Goal: Task Accomplishment & Management: Complete application form

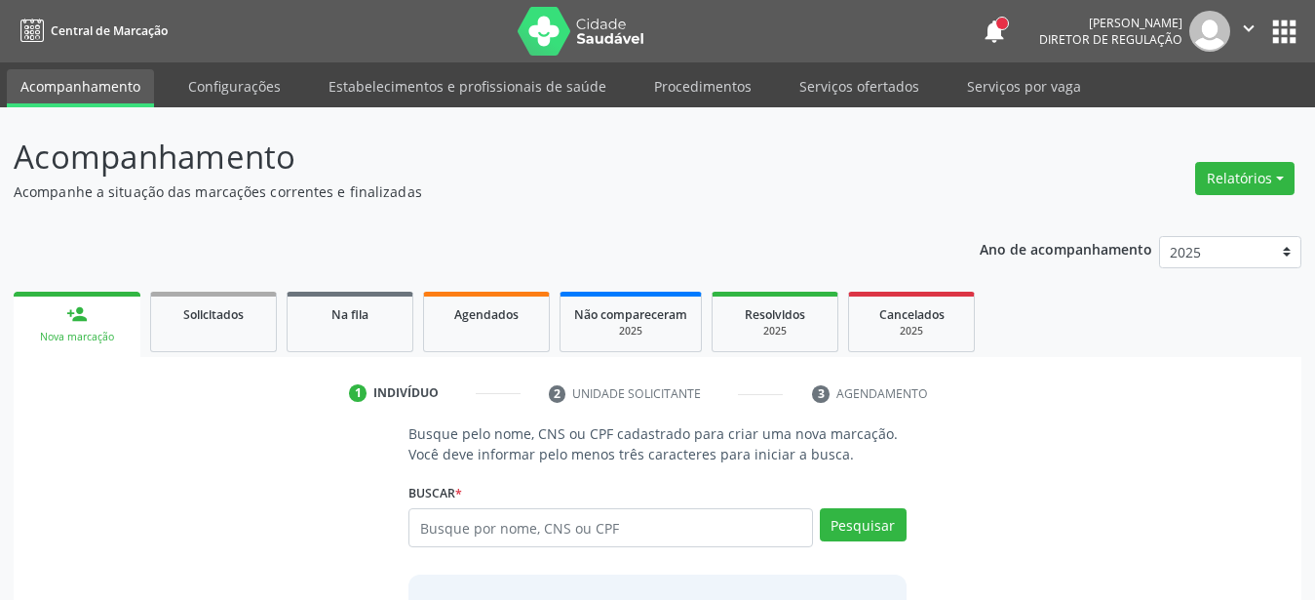
click at [1147, 347] on ul "person_add Nova marcação Solicitados Na fila Agendados Não compareceram 2025 Re…" at bounding box center [658, 322] width 1288 height 70
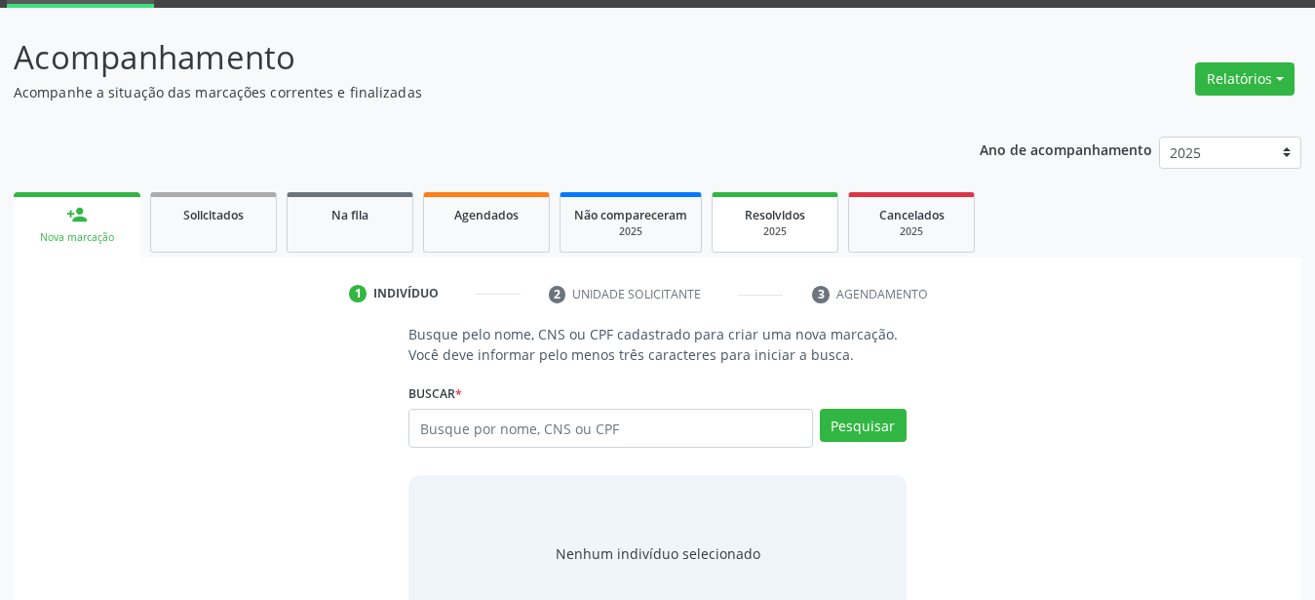
scroll to position [158, 0]
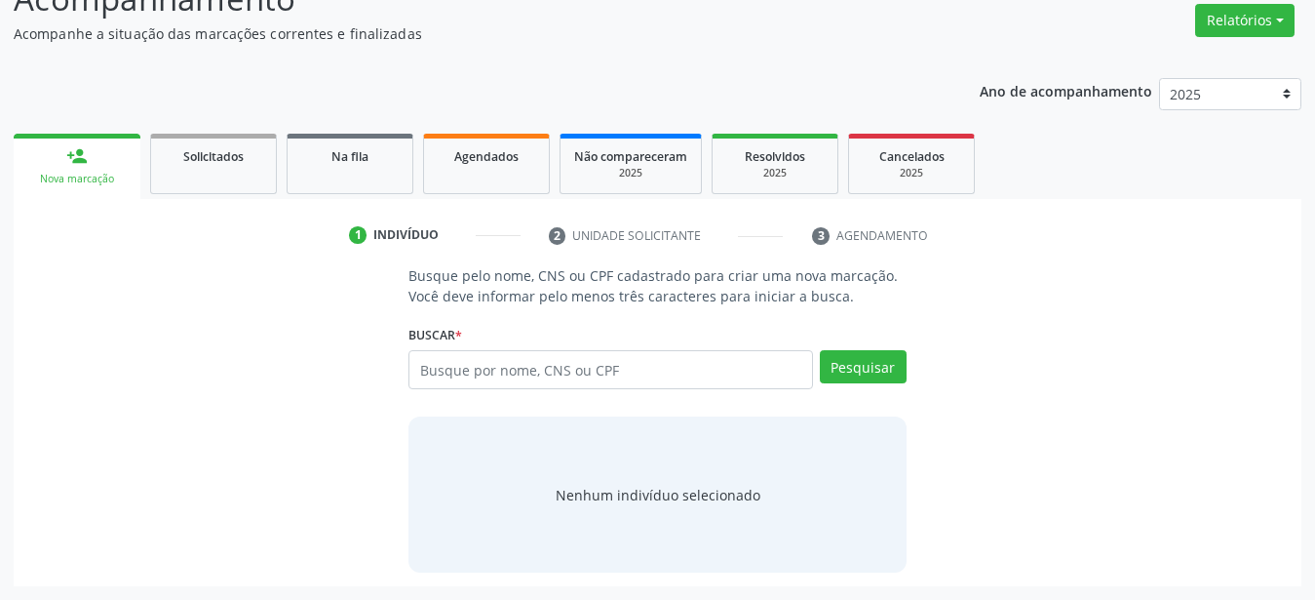
click at [1064, 373] on div "Busque pelo nome, CNS ou CPF cadastrado para criar uma nova marcação. Você deve…" at bounding box center [657, 418] width 1261 height 307
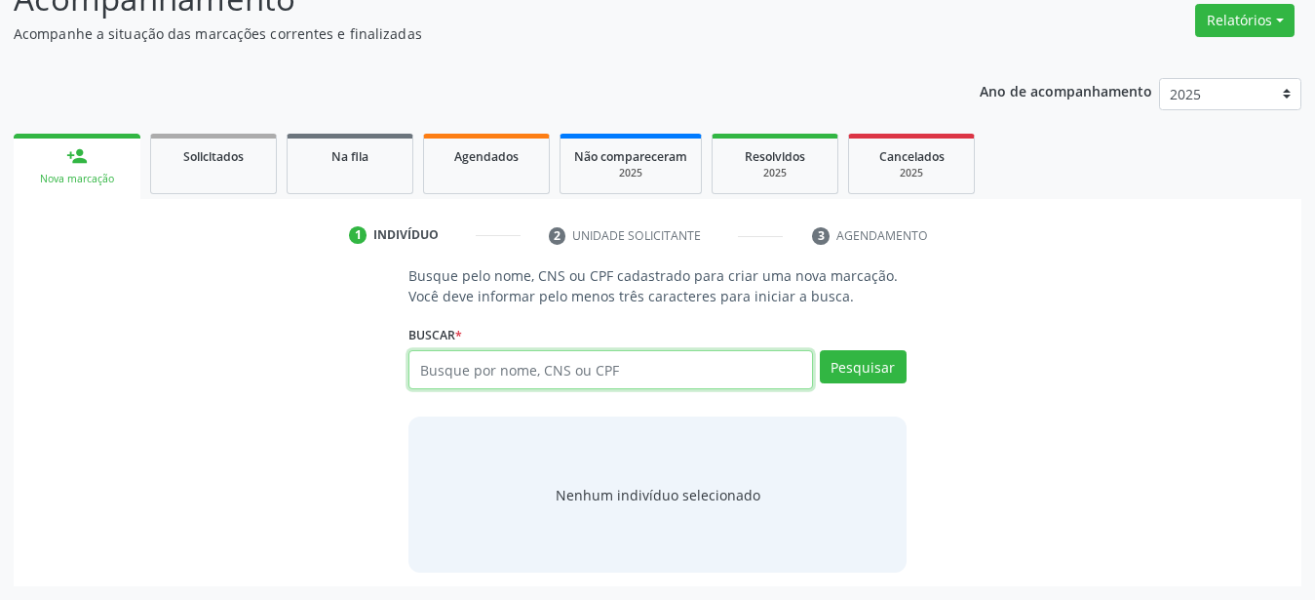
drag, startPoint x: 540, startPoint y: 364, endPoint x: 540, endPoint y: 374, distance: 10.7
click at [539, 365] on input "text" at bounding box center [611, 369] width 405 height 39
click at [477, 364] on input "text" at bounding box center [611, 369] width 405 height 39
type input "898050022815955"
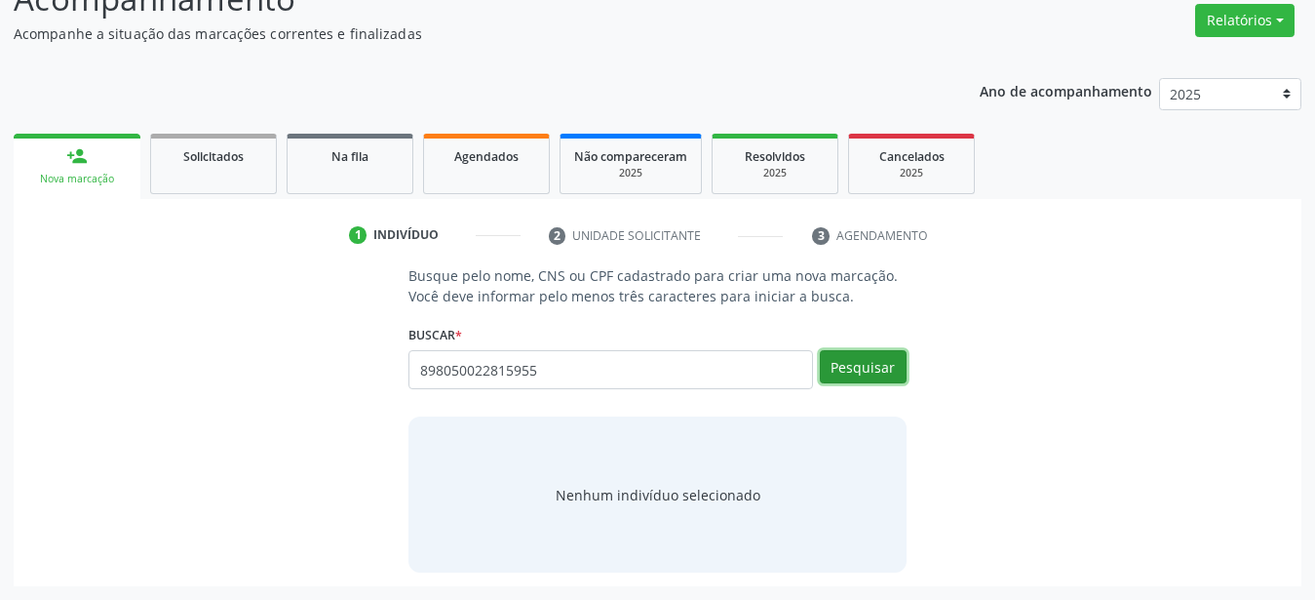
click at [877, 364] on button "Pesquisar" at bounding box center [863, 366] width 87 height 33
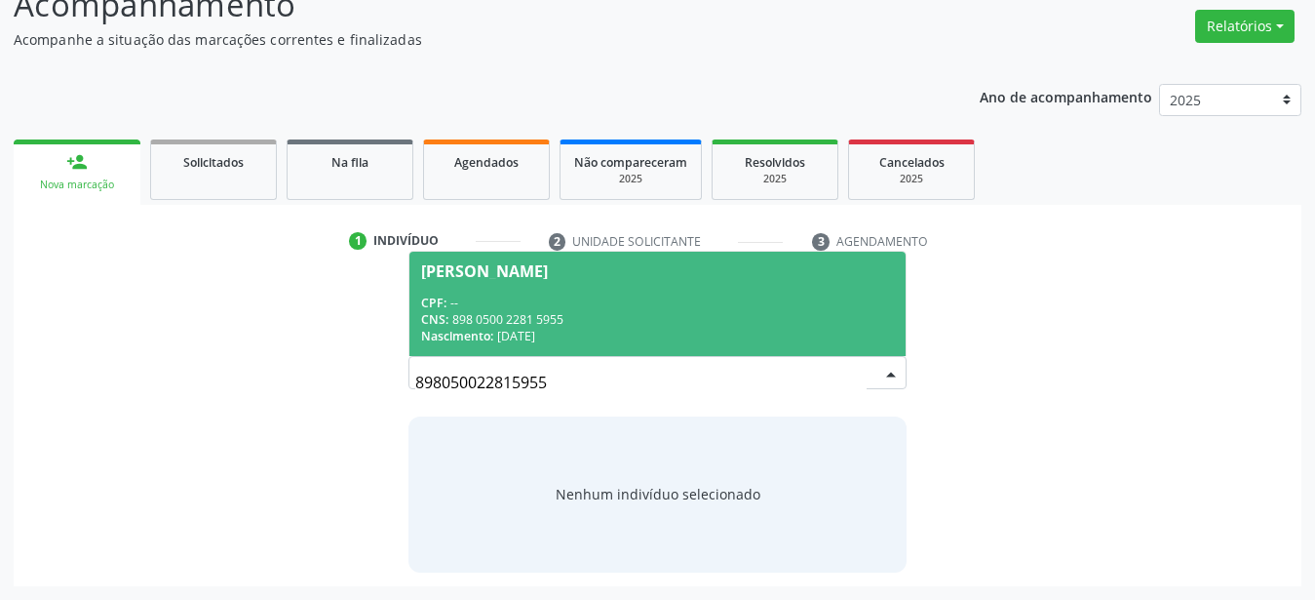
scroll to position [151, 0]
click at [547, 316] on div "CNS: 898 0500 2281 5955" at bounding box center [657, 320] width 473 height 17
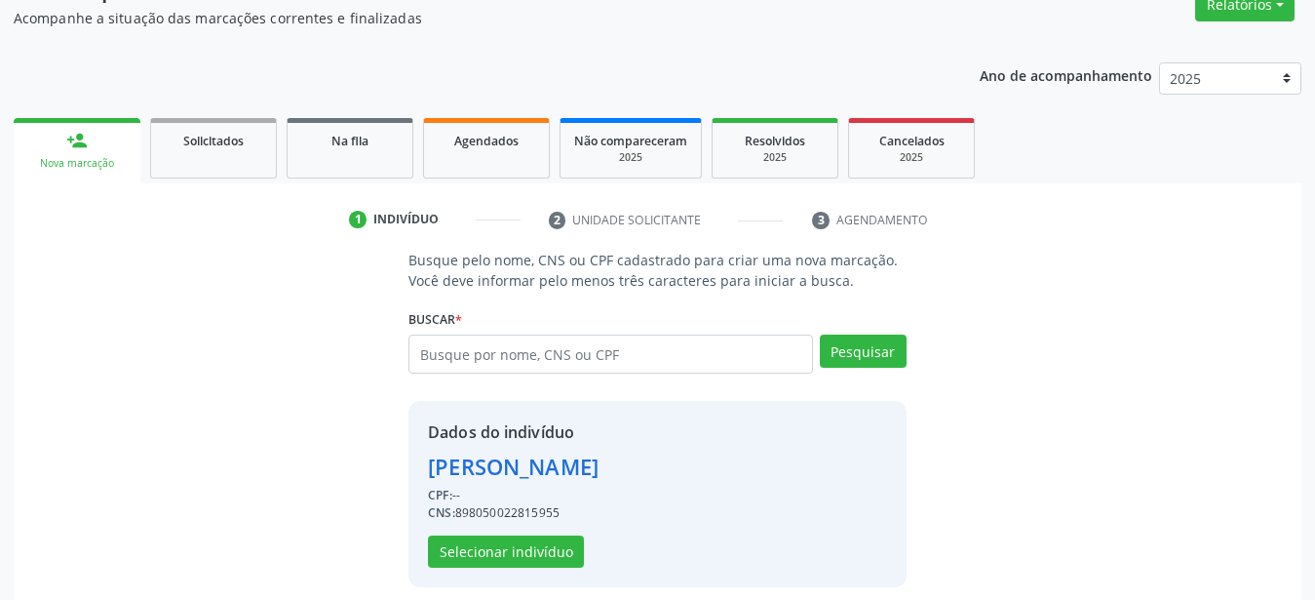
scroll to position [188, 0]
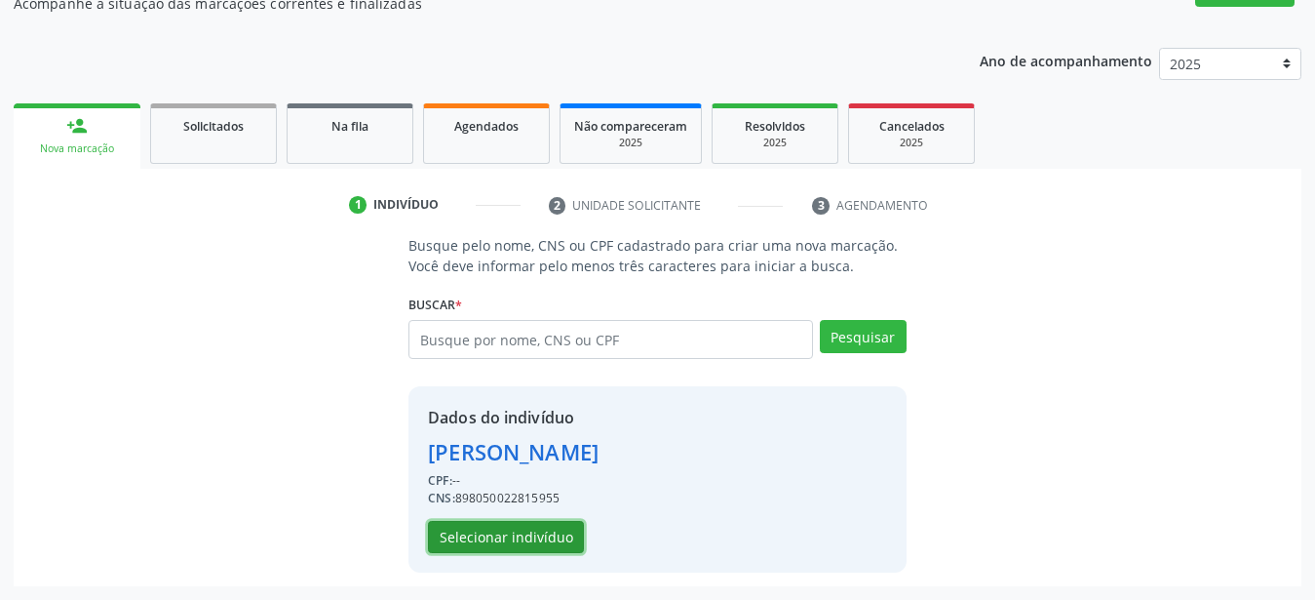
click at [496, 538] on button "Selecionar indivíduo" at bounding box center [506, 537] width 156 height 33
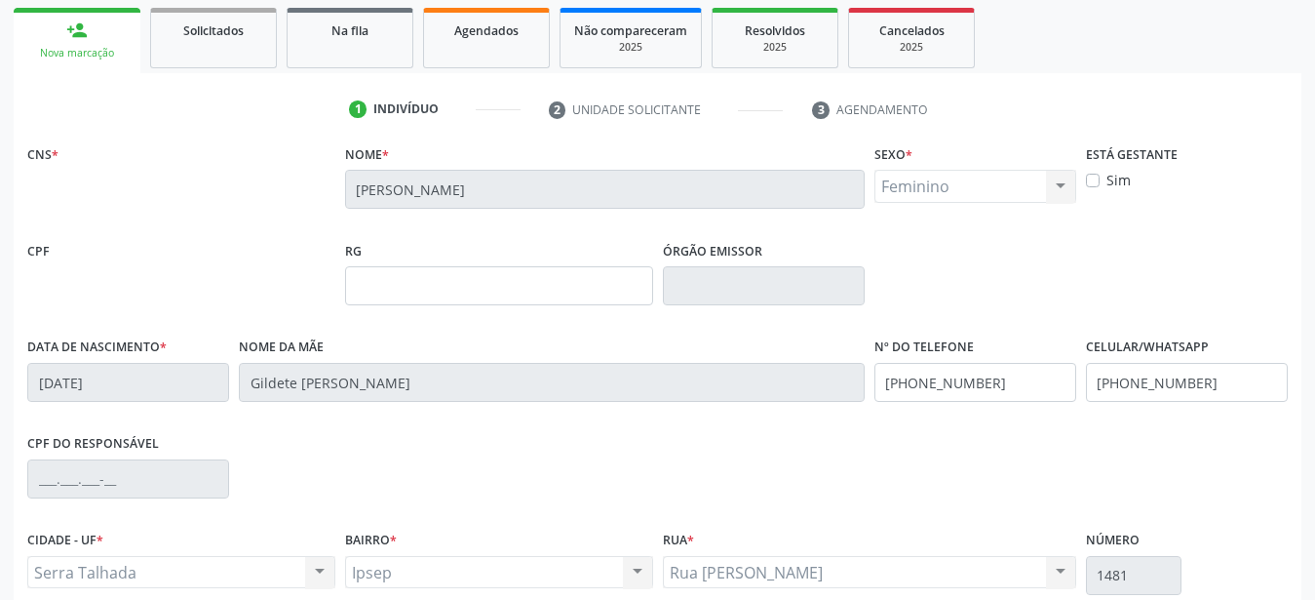
scroll to position [387, 0]
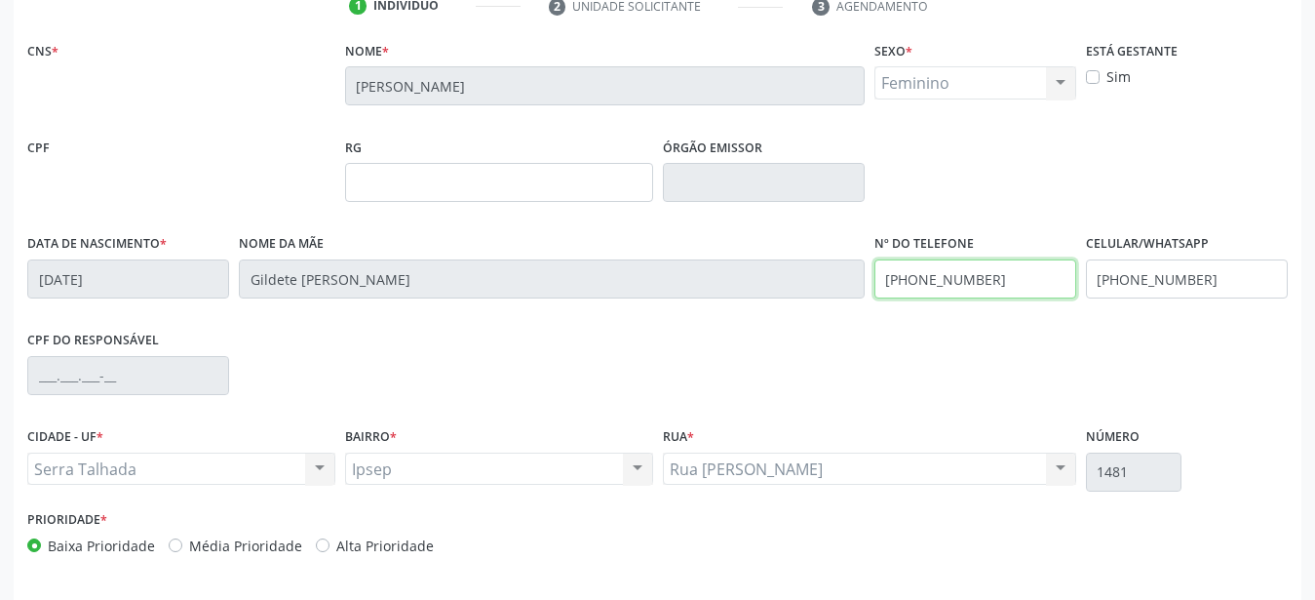
drag, startPoint x: 1005, startPoint y: 283, endPoint x: 731, endPoint y: 283, distance: 274.0
click at [875, 283] on input "[PHONE_NUMBER]" at bounding box center [976, 278] width 202 height 39
drag, startPoint x: 1181, startPoint y: 281, endPoint x: 752, endPoint y: 231, distance: 431.9
click at [1086, 259] on input "text" at bounding box center [1187, 278] width 202 height 39
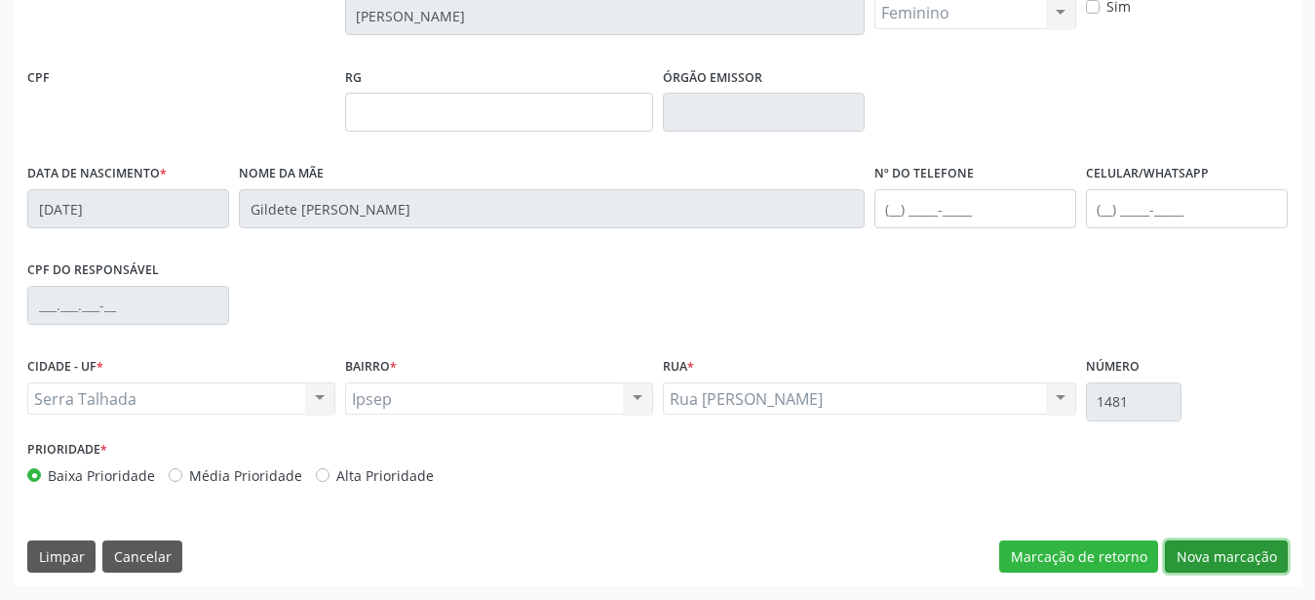
click at [1198, 569] on button "Nova marcação" at bounding box center [1226, 556] width 123 height 33
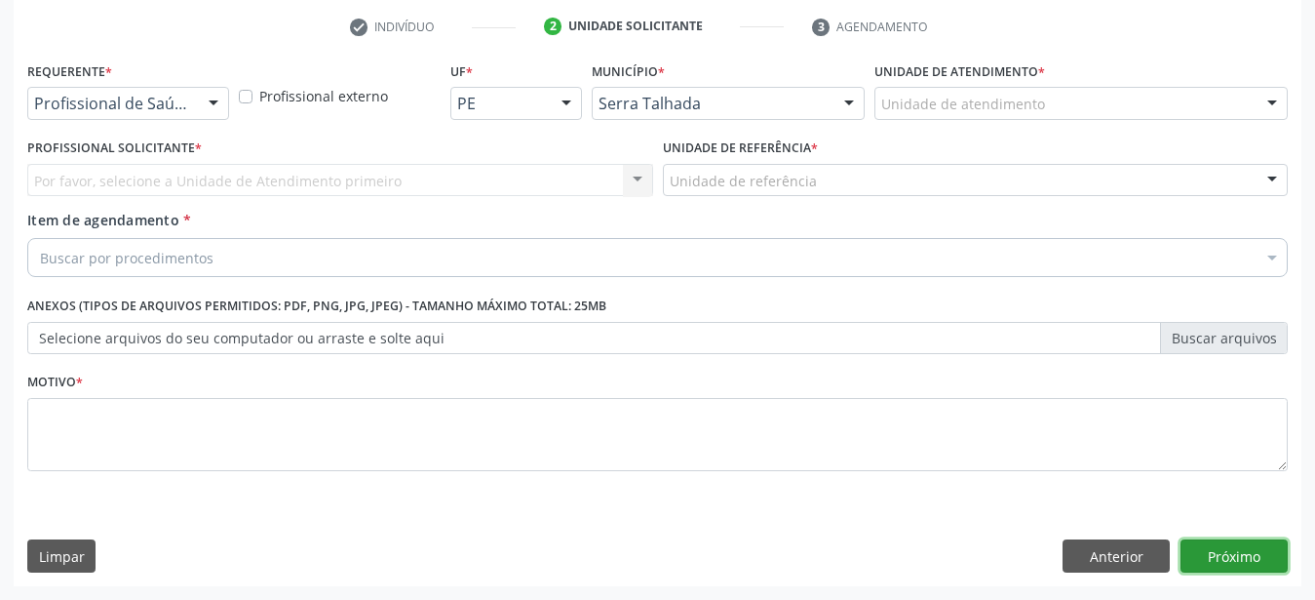
click at [1195, 560] on button "Próximo" at bounding box center [1234, 555] width 107 height 33
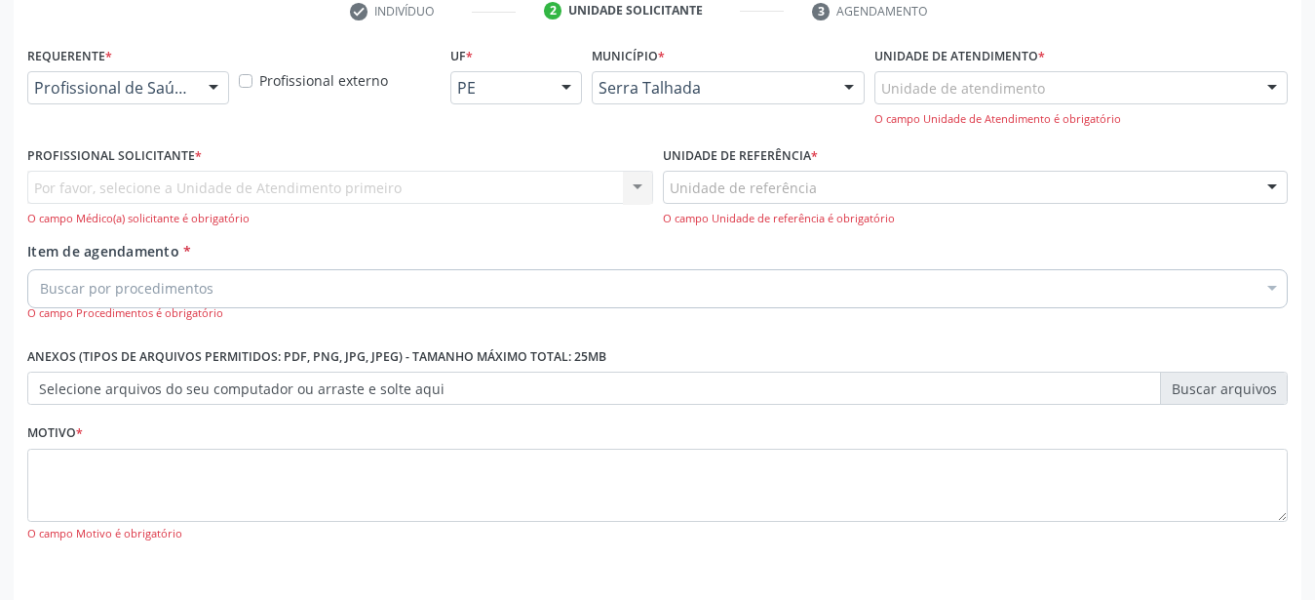
drag, startPoint x: 85, startPoint y: 86, endPoint x: 72, endPoint y: 104, distance: 22.4
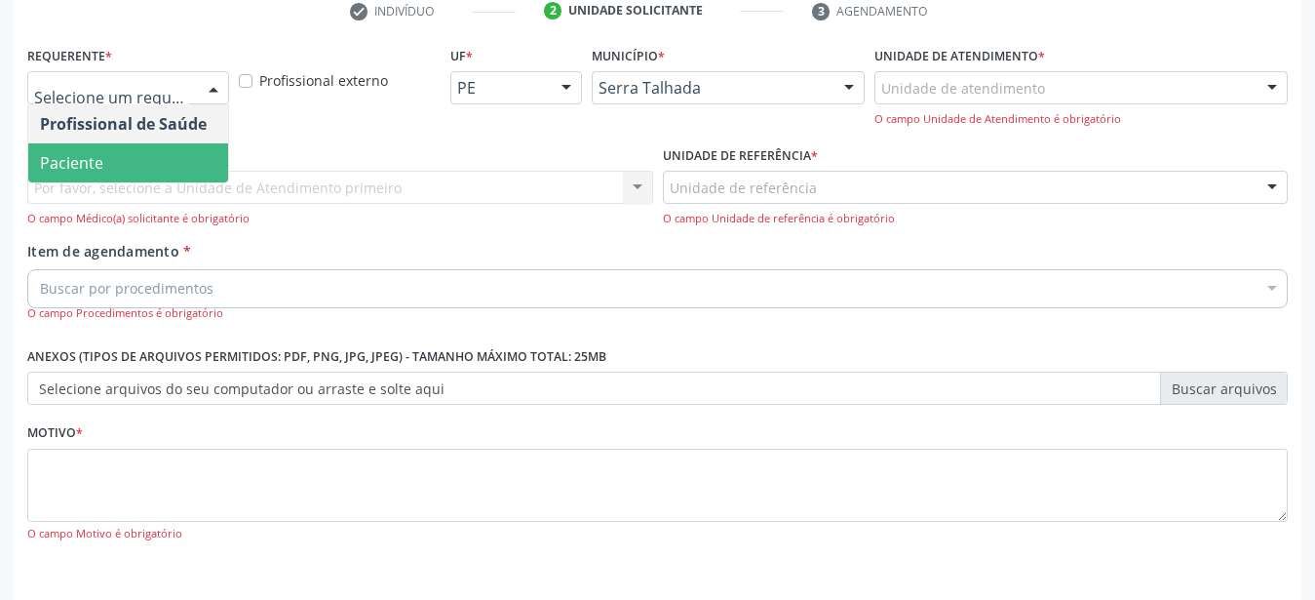
click at [51, 166] on span "Paciente" at bounding box center [71, 162] width 63 height 21
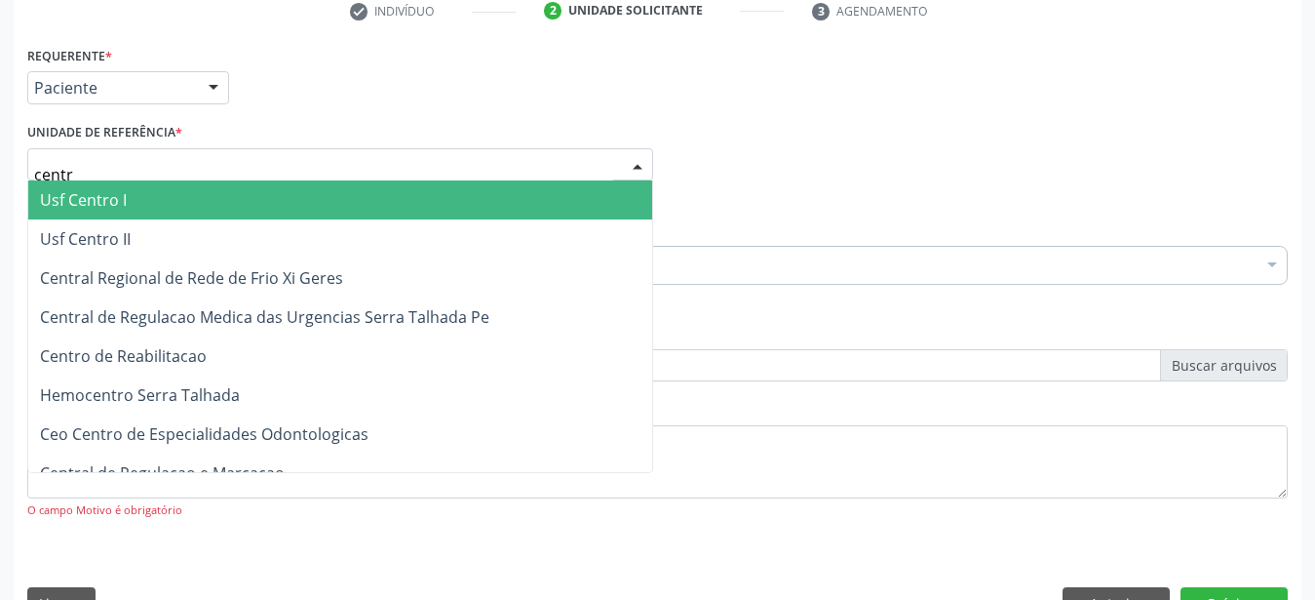
type input "centro"
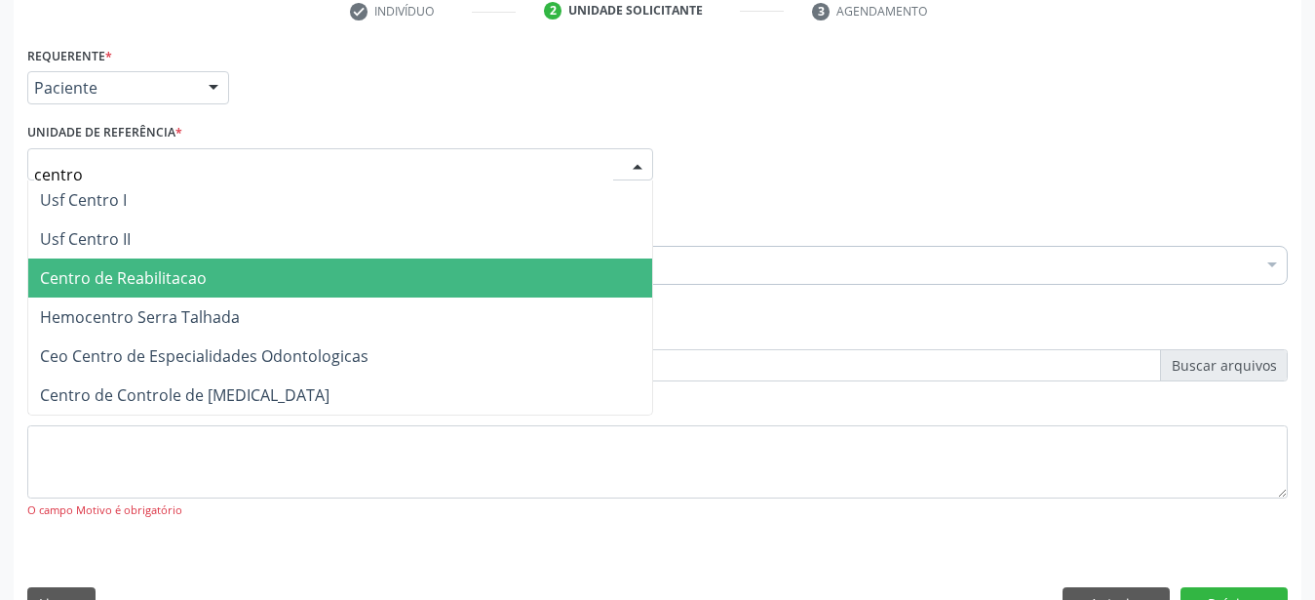
click at [143, 287] on span "Centro de Reabilitacao" at bounding box center [123, 277] width 167 height 21
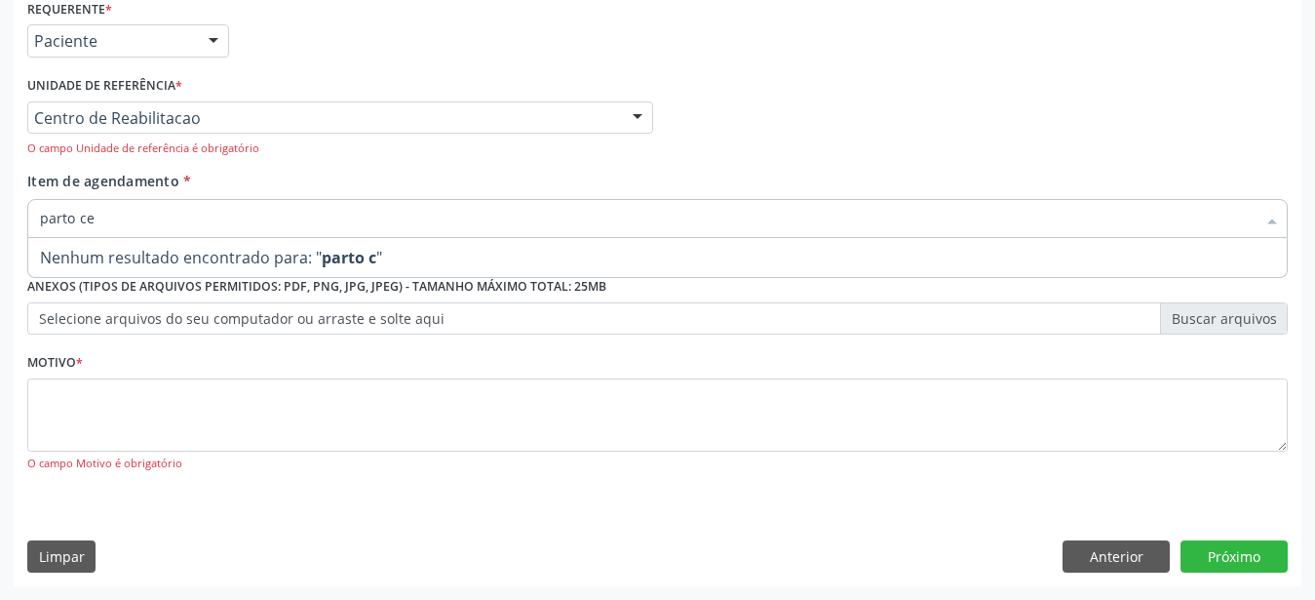
scroll to position [0, 0]
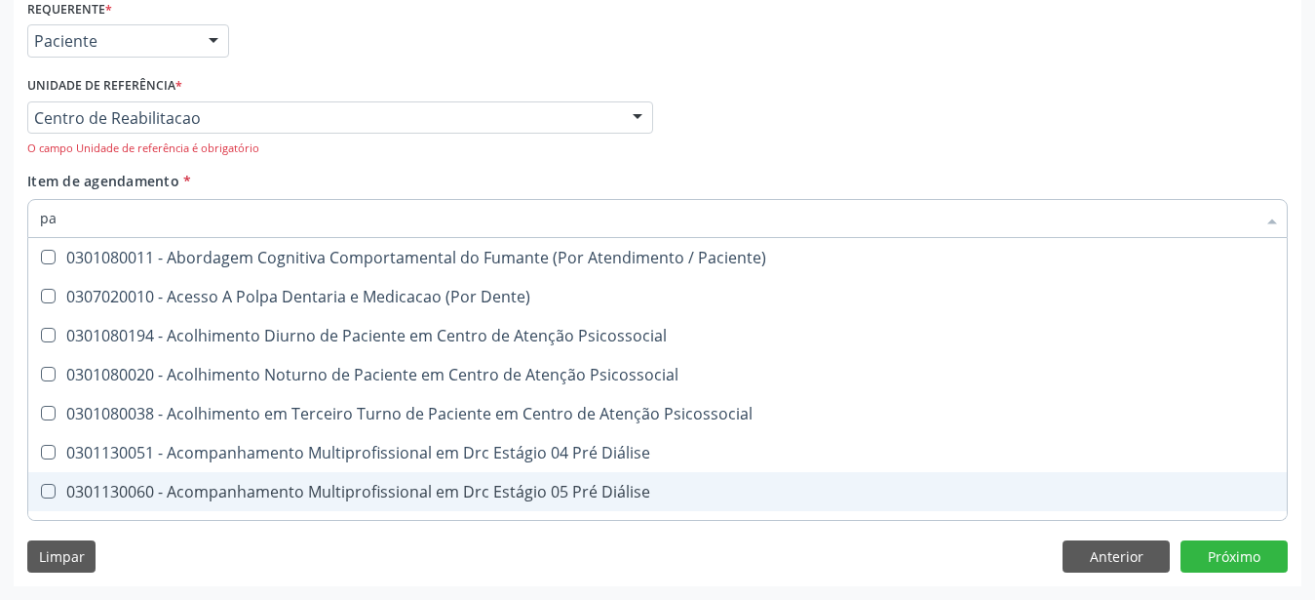
type input "p"
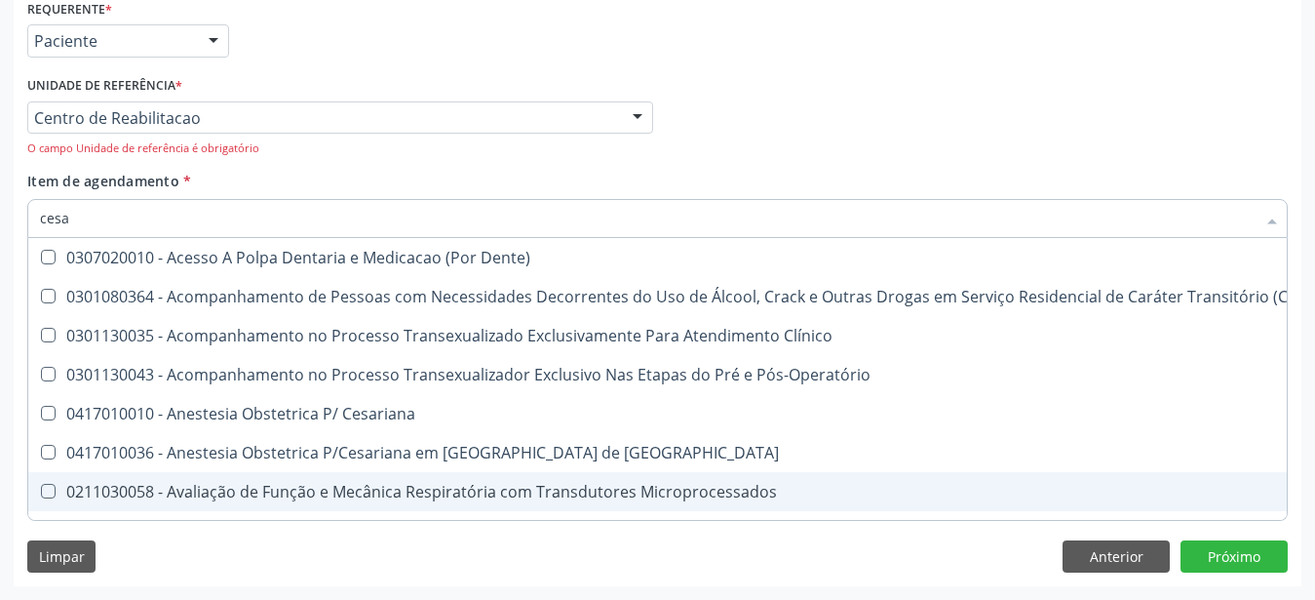
type input "cesar"
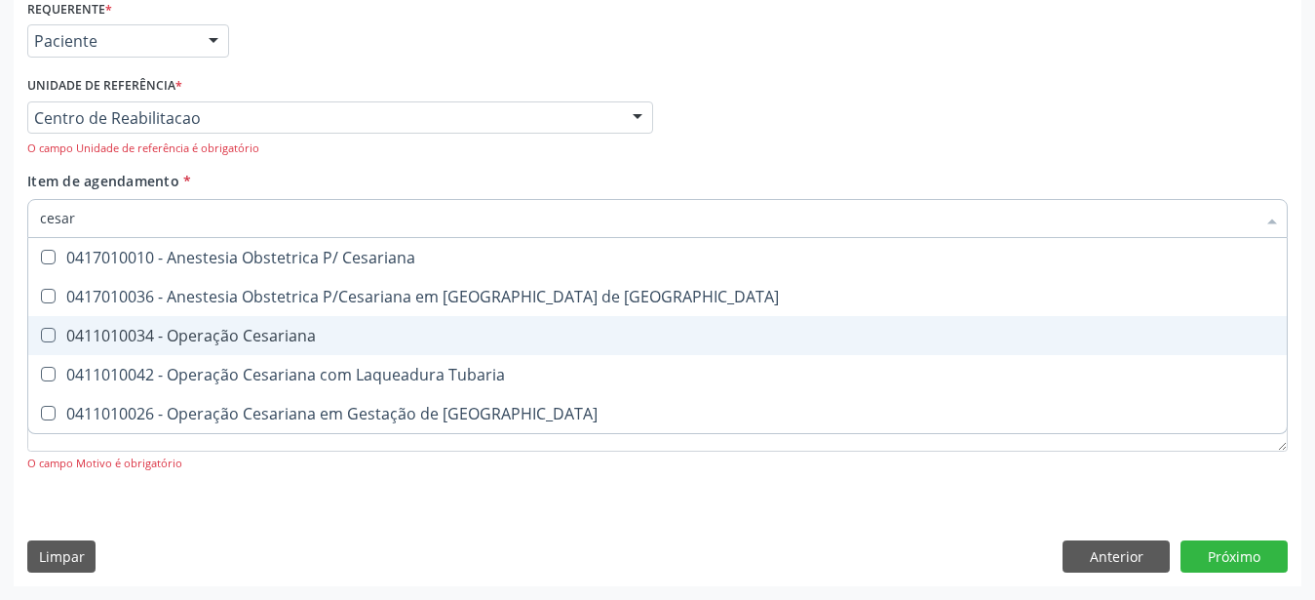
click at [215, 328] on div "0411010034 - Operação Cesariana" at bounding box center [657, 336] width 1235 height 16
checkbox Cesariana "true"
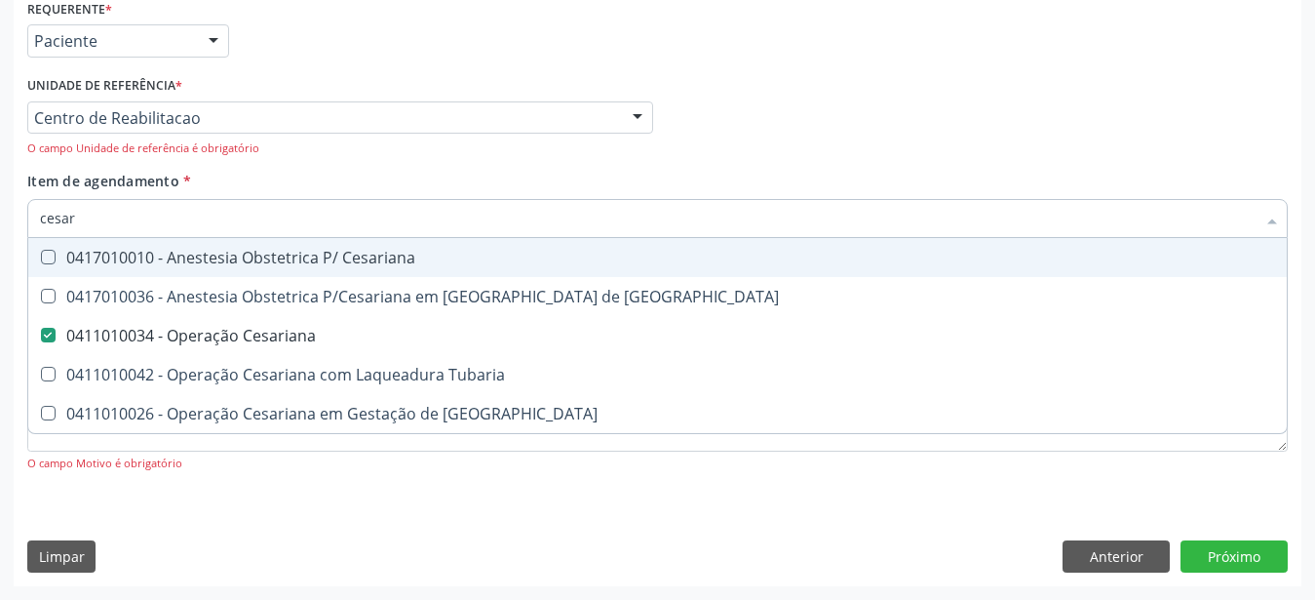
click at [724, 171] on div "Item de agendamento * [PERSON_NAME] seleção 0417010010 - Anestesia Obstetrica P…" at bounding box center [657, 211] width 1261 height 81
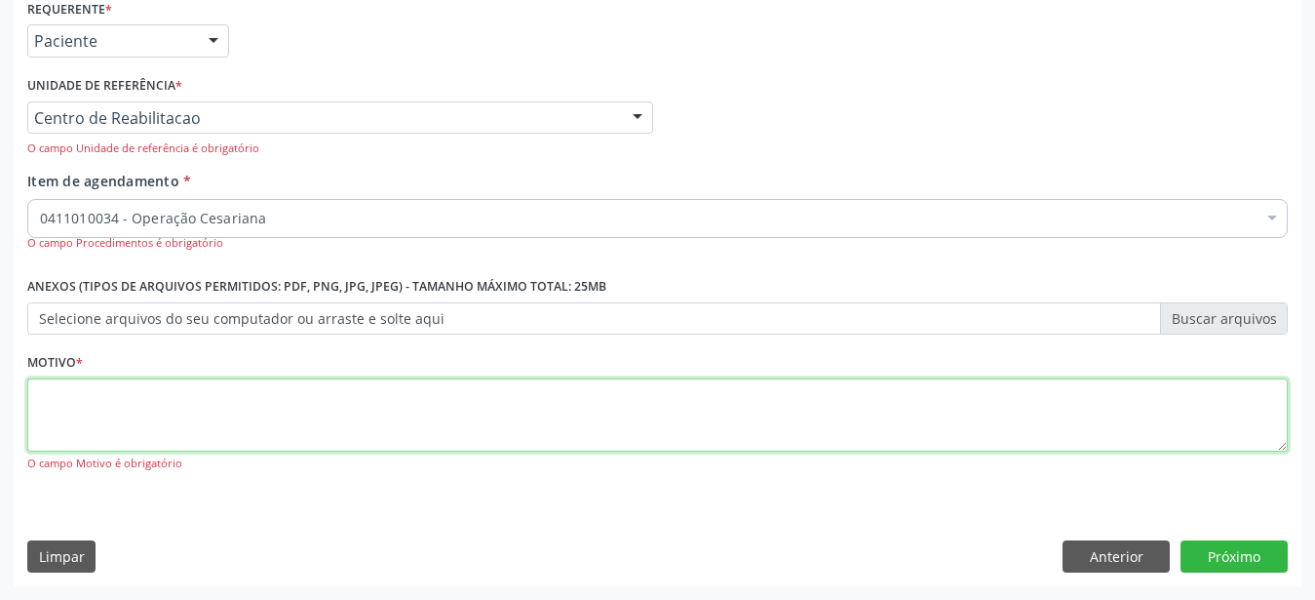
click at [167, 398] on textarea at bounding box center [657, 415] width 1261 height 74
type textarea "...."
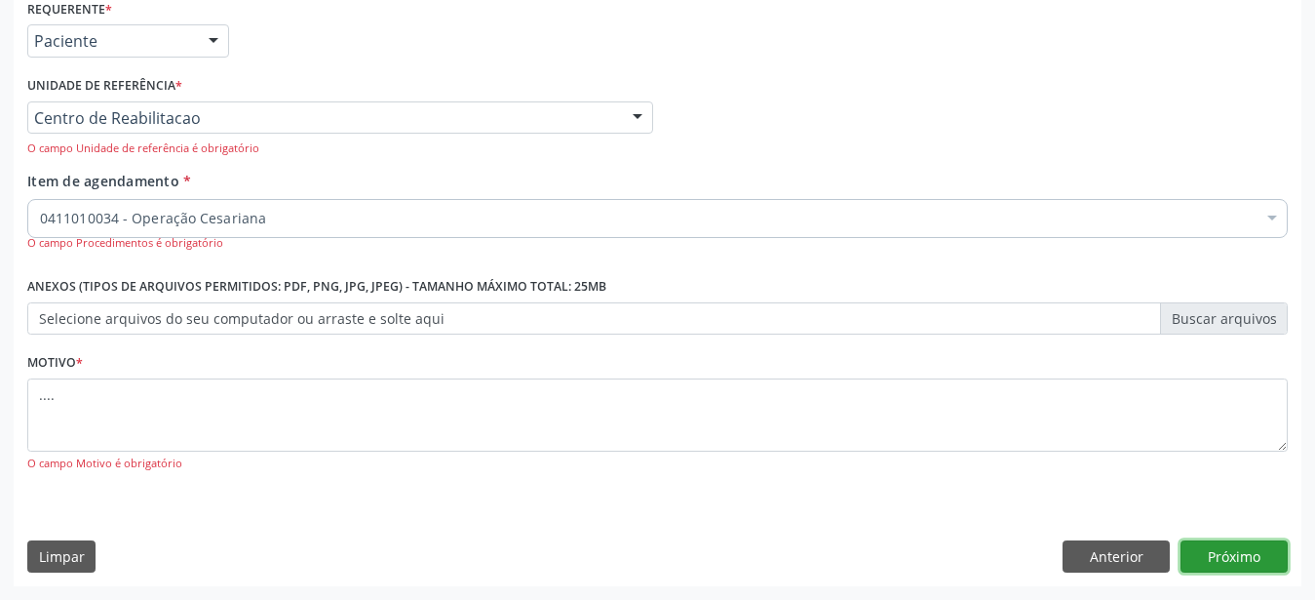
click at [1230, 566] on button "Próximo" at bounding box center [1234, 556] width 107 height 33
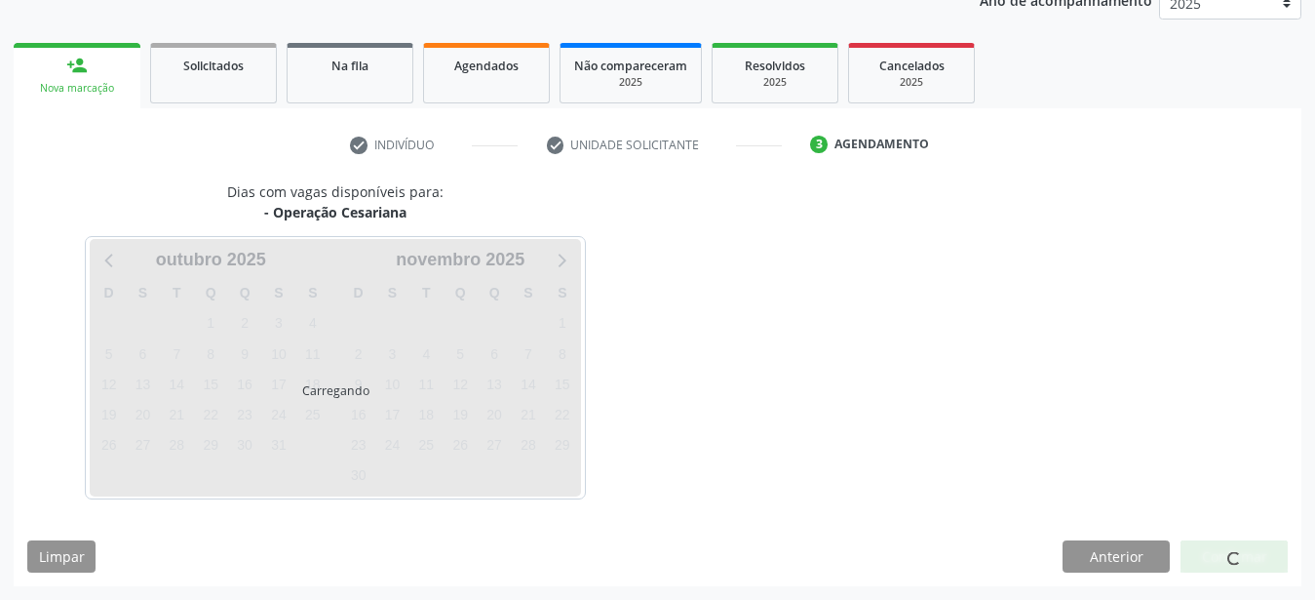
scroll to position [249, 0]
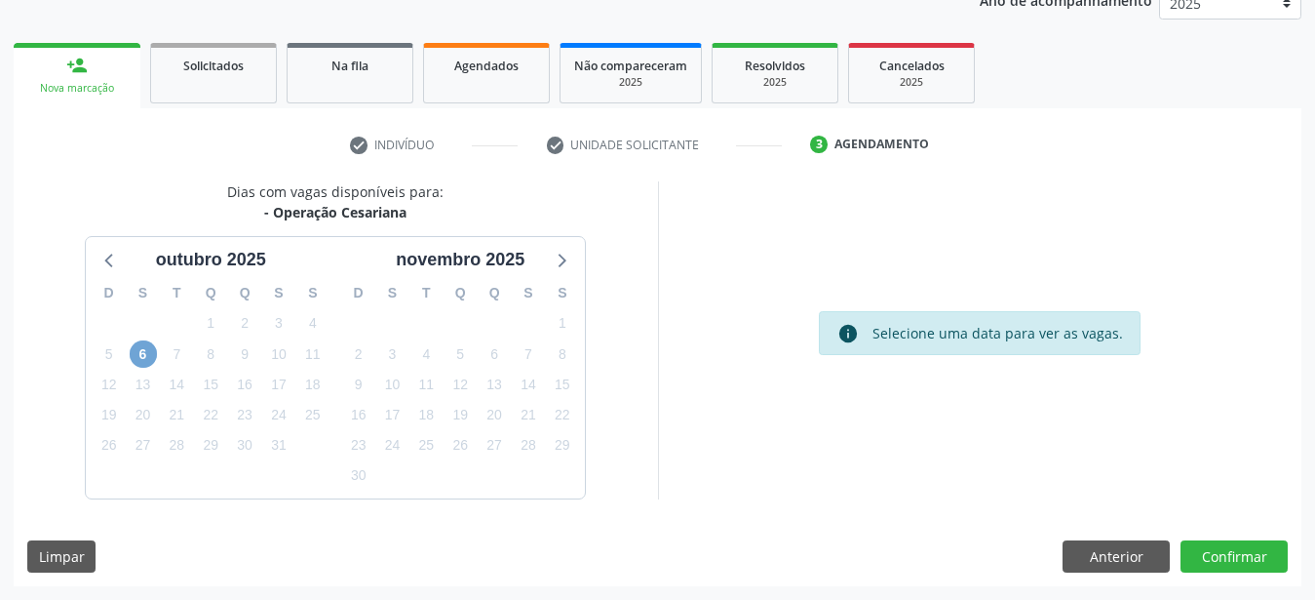
click at [141, 365] on span "6" at bounding box center [143, 353] width 27 height 27
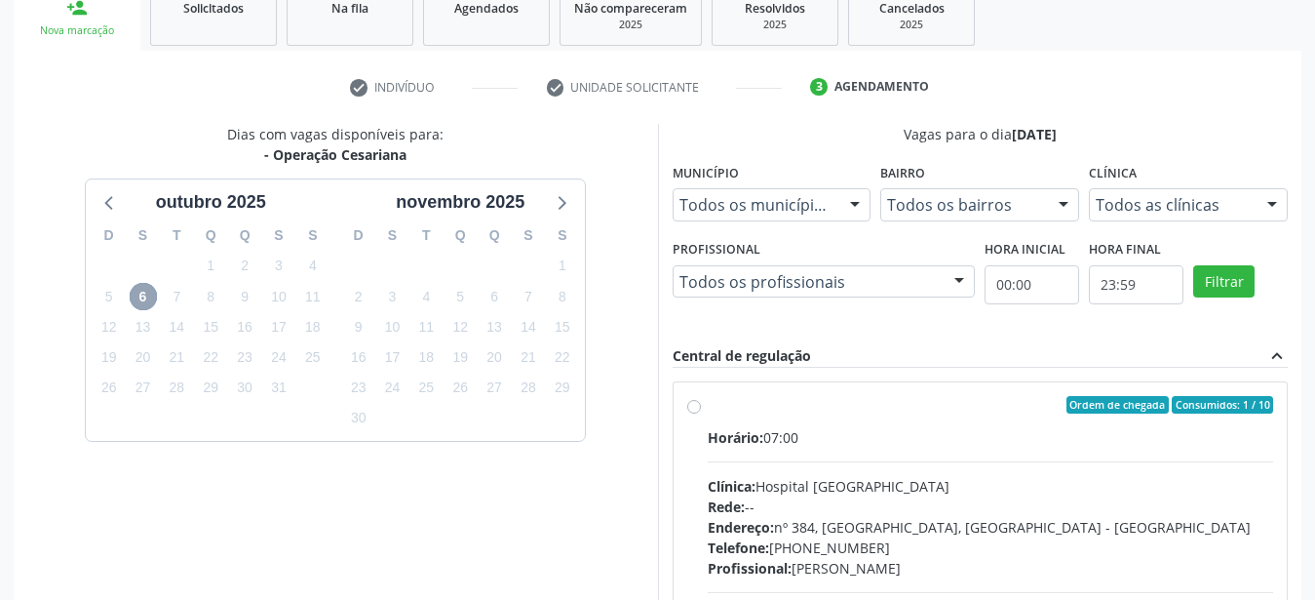
scroll to position [348, 0]
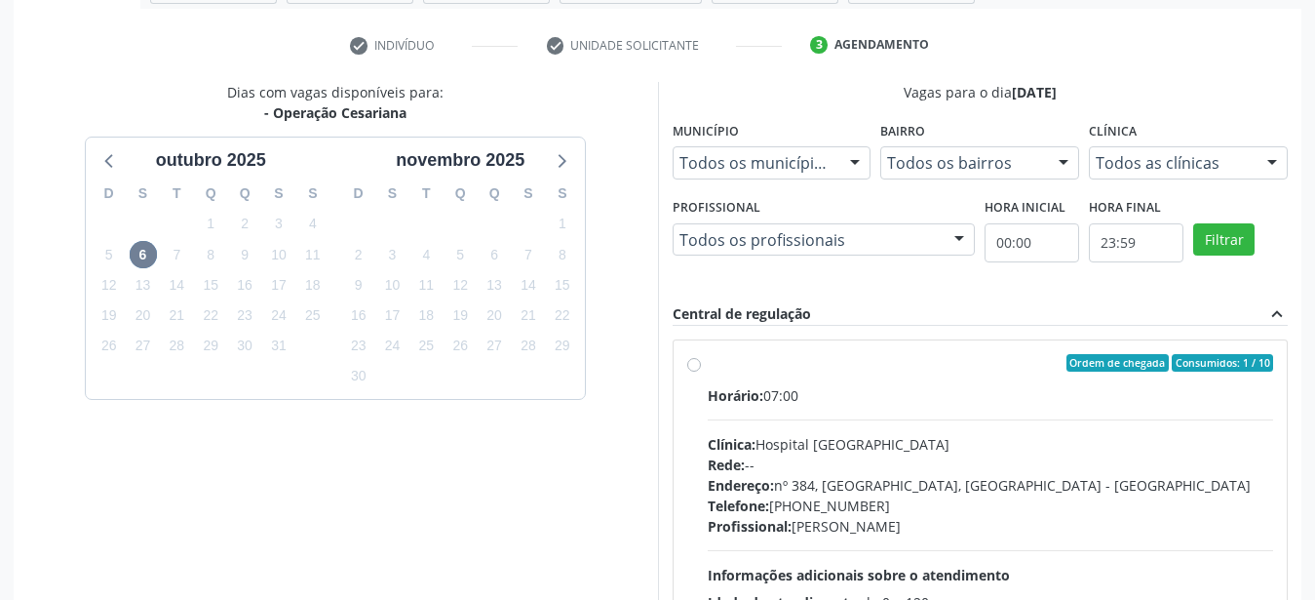
click at [686, 361] on div "Ordem de chegada Consumidos: 1 / 10 Horário: 07:00 Clínica: Hospital [GEOGRAPHI…" at bounding box center [981, 503] width 614 height 327
radio input "true"
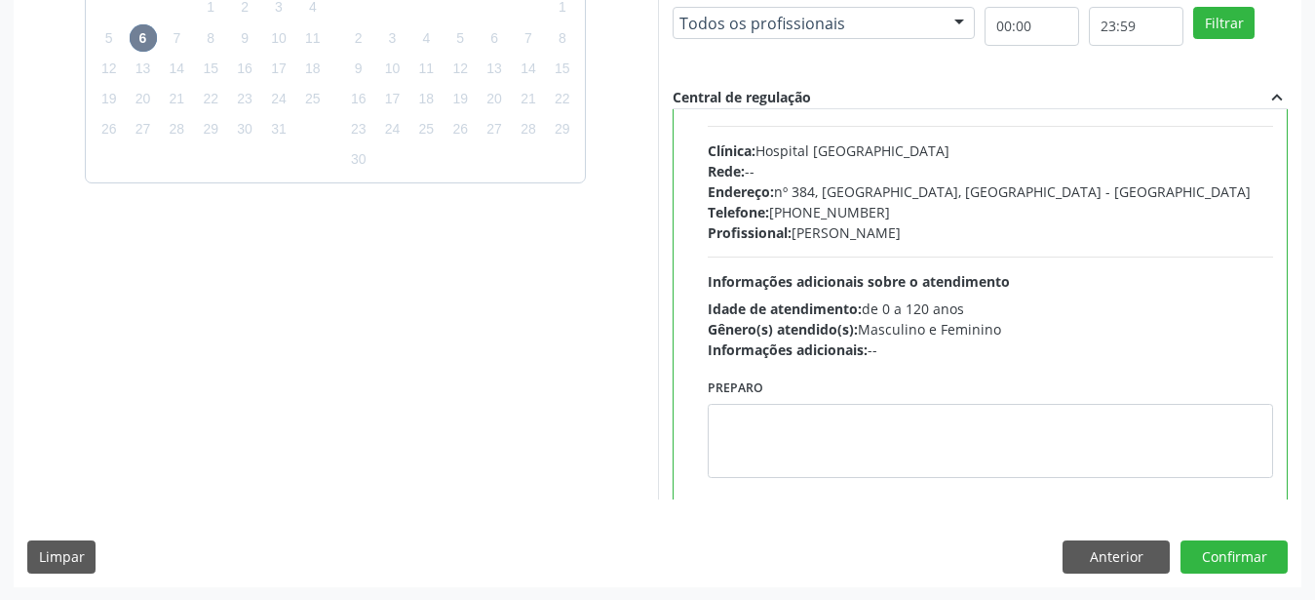
scroll to position [97, 0]
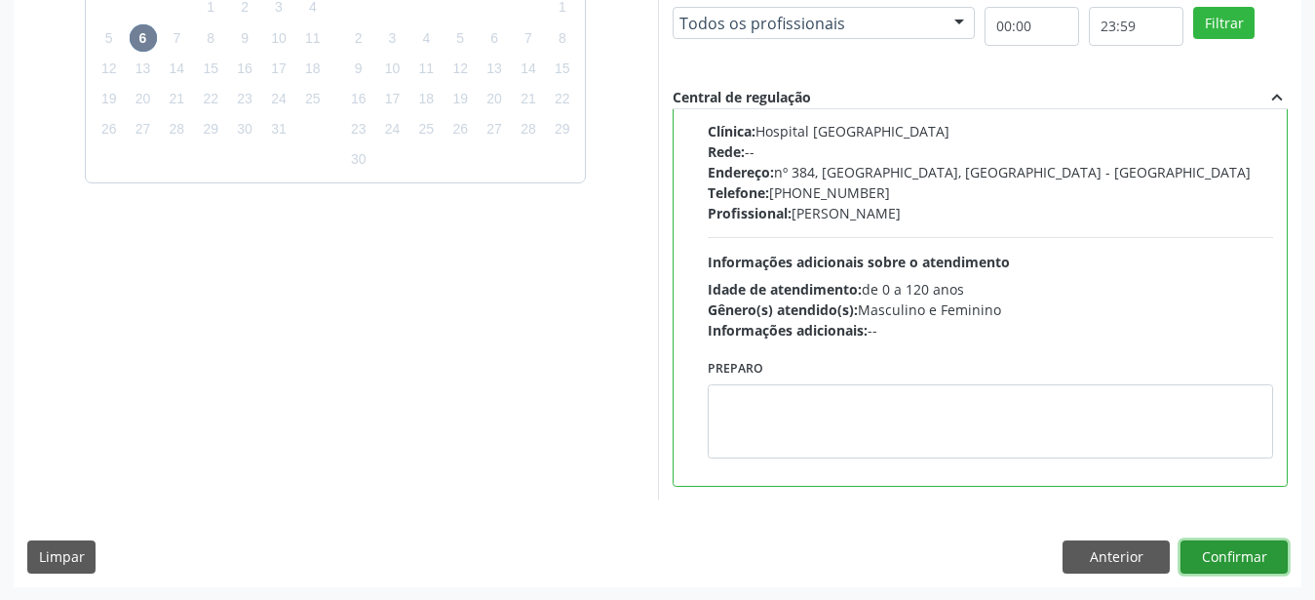
click at [1234, 560] on button "Confirmar" at bounding box center [1234, 556] width 107 height 33
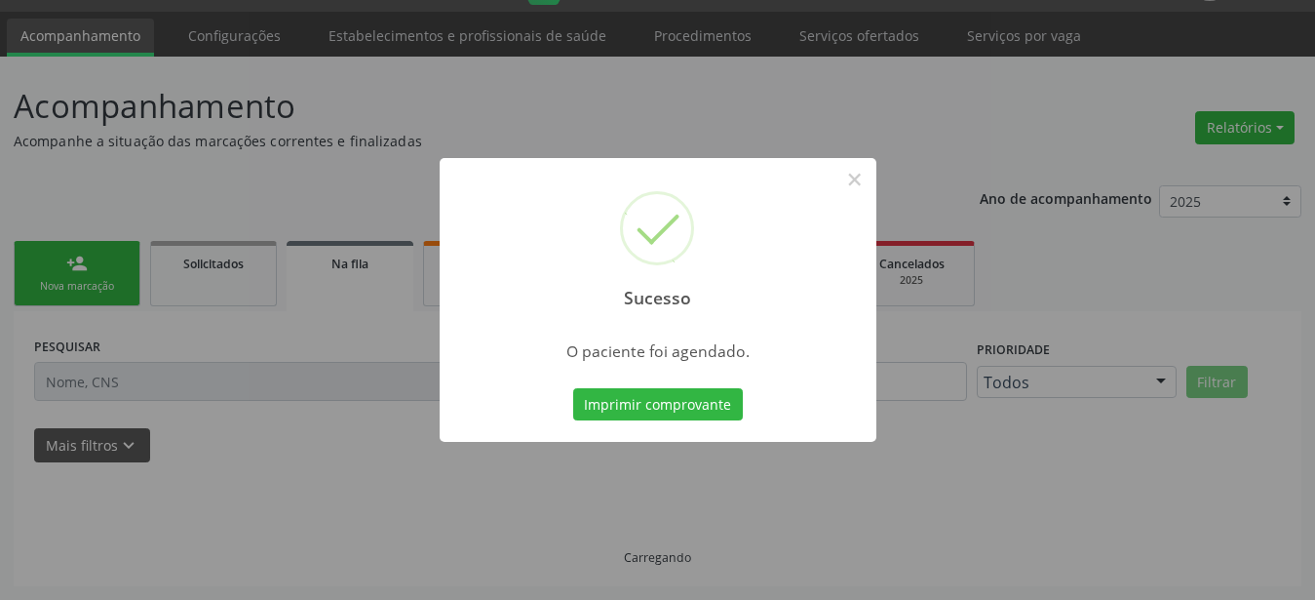
scroll to position [50, 0]
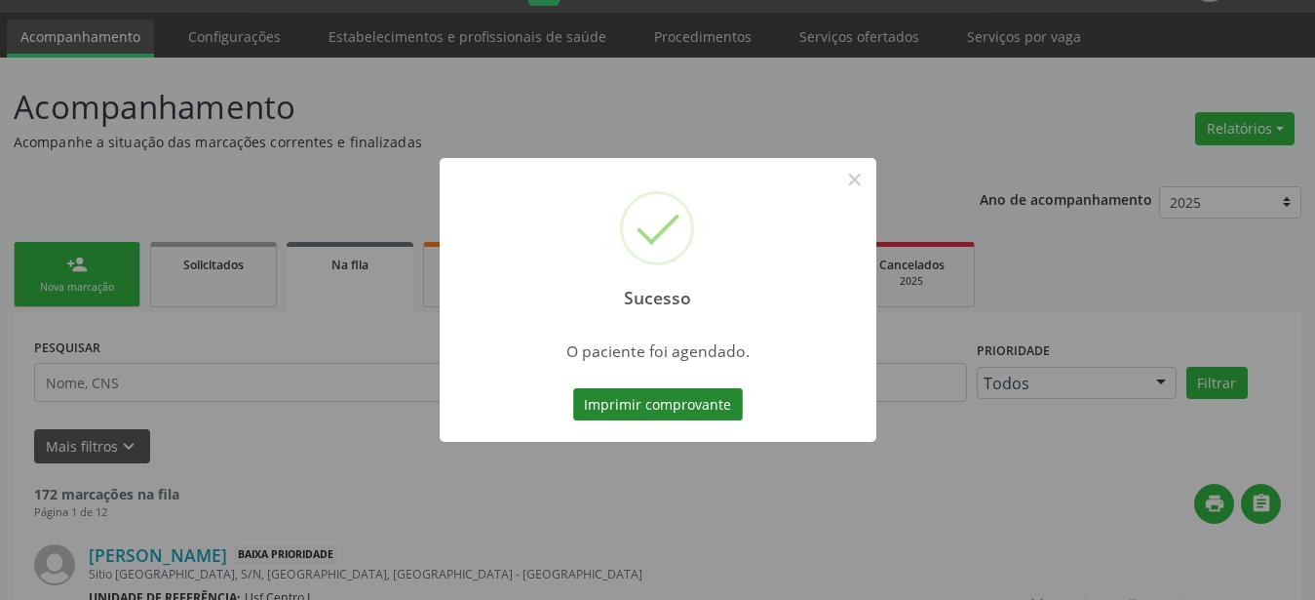
click at [685, 397] on button "Imprimir comprovante" at bounding box center [658, 404] width 170 height 33
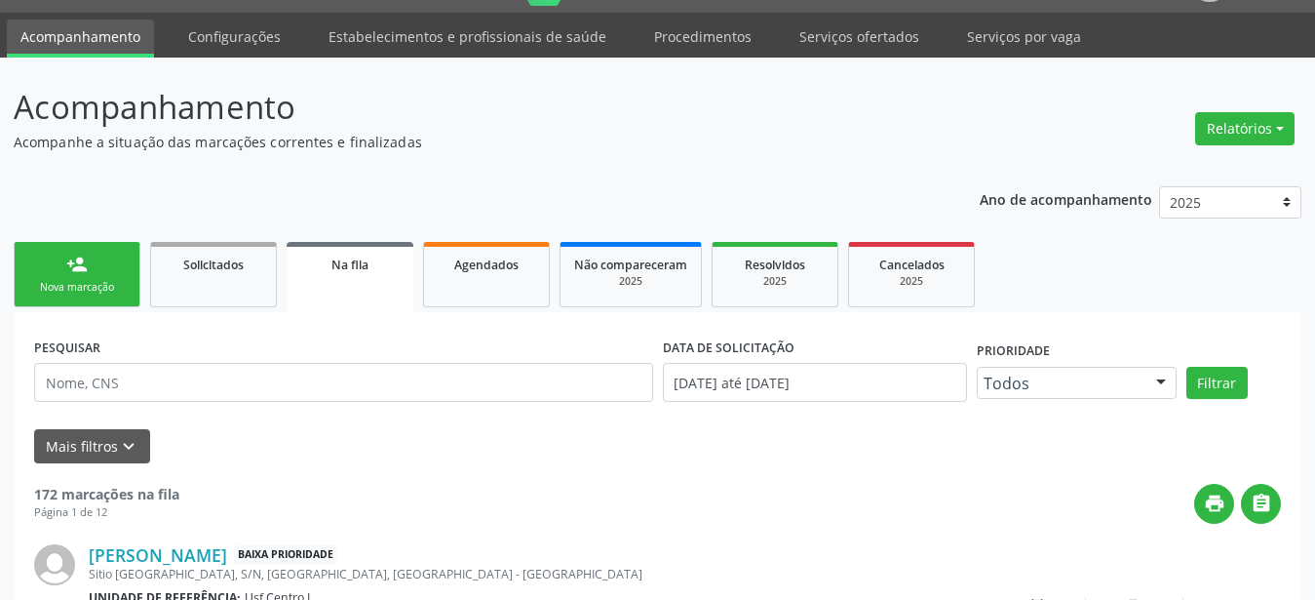
scroll to position [49, 0]
